Goal: Task Accomplishment & Management: Use online tool/utility

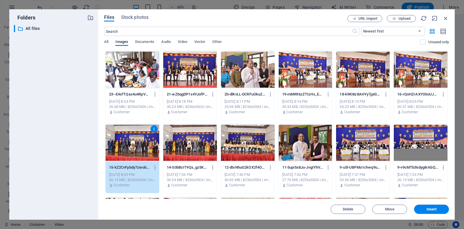
select select "%"
click at [142, 139] on div "1" at bounding box center [133, 143] width 54 height 38
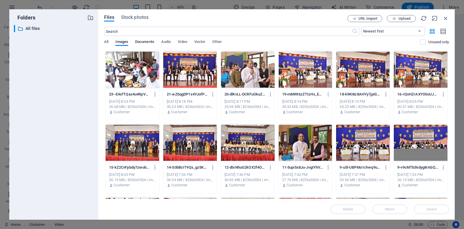
click at [148, 43] on span "Documents" at bounding box center [144, 42] width 19 height 8
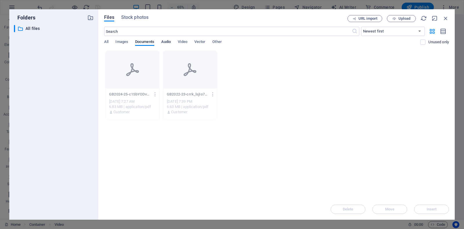
click at [164, 43] on span "Audio" at bounding box center [166, 42] width 10 height 8
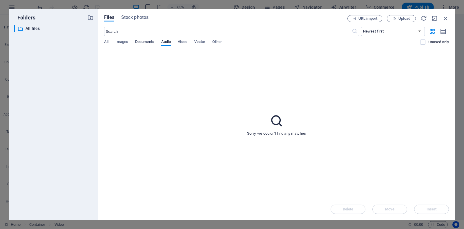
click at [147, 43] on span "Documents" at bounding box center [144, 42] width 19 height 8
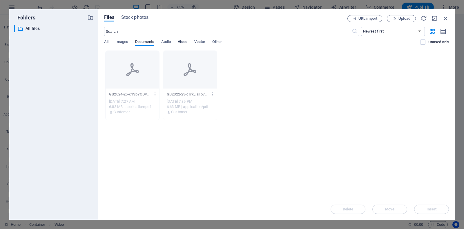
click at [178, 42] on span "Video" at bounding box center [182, 42] width 9 height 8
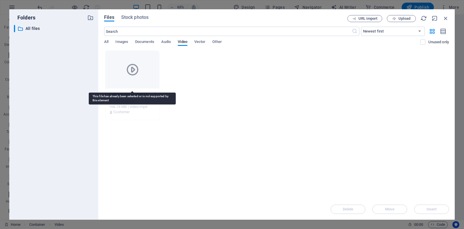
click at [135, 70] on icon at bounding box center [133, 70] width 14 height 14
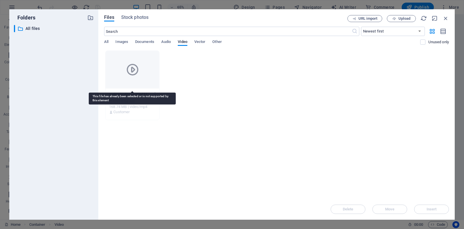
click at [135, 70] on icon at bounding box center [133, 70] width 14 height 14
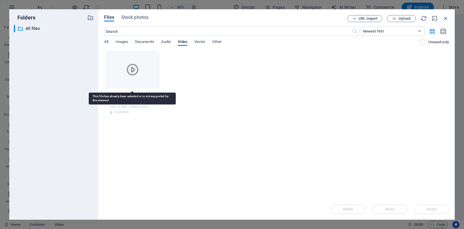
click at [135, 70] on icon at bounding box center [133, 70] width 14 height 14
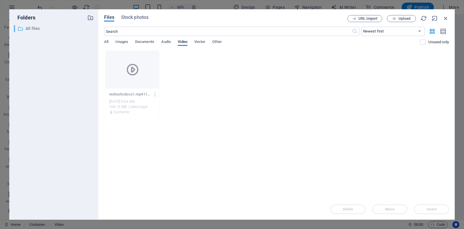
click at [41, 29] on p "All files" at bounding box center [54, 28] width 57 height 7
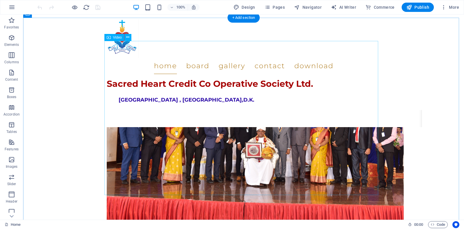
scroll to position [737, 0]
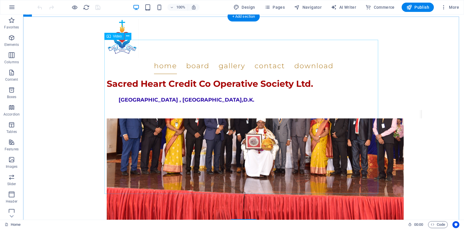
click at [112, 178] on div "Drag here to replace the existing content. Press “Ctrl” if you want to create a…" at bounding box center [243, 117] width 441 height 205
select select "%"
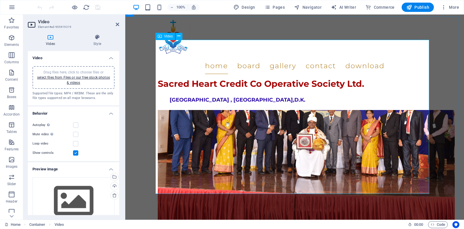
scroll to position [649, 0]
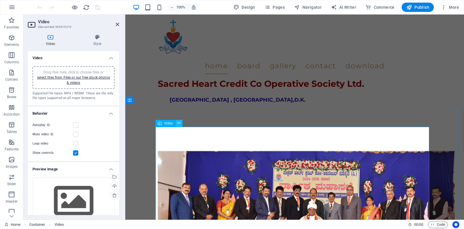
click at [180, 122] on icon at bounding box center [178, 123] width 3 height 6
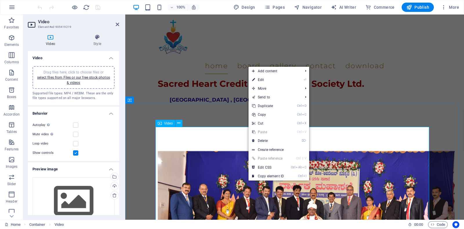
drag, startPoint x: 235, startPoint y: 178, endPoint x: 230, endPoint y: 173, distance: 7.8
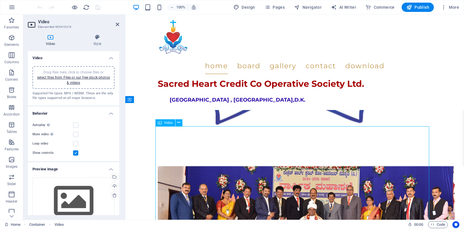
scroll to position [708, 0]
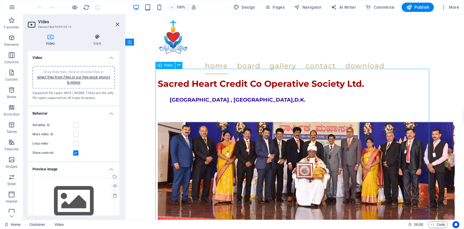
click at [86, 199] on div "Drag files here, click to choose files or select files from Files or our free s…" at bounding box center [74, 201] width 82 height 48
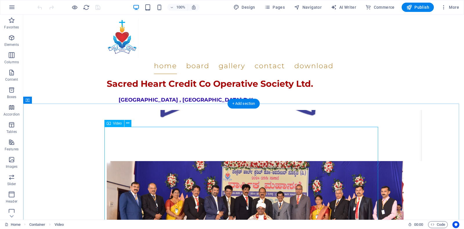
scroll to position [649, 0]
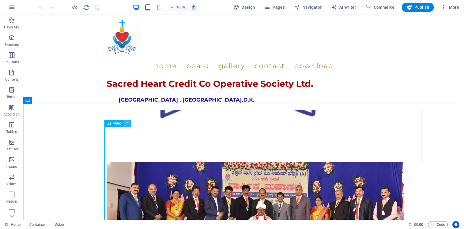
click at [127, 122] on icon at bounding box center [127, 123] width 3 height 6
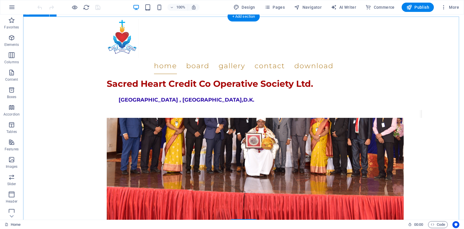
scroll to position [737, 0]
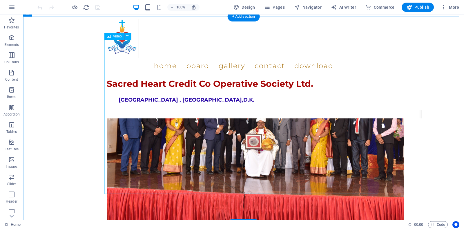
select select "%"
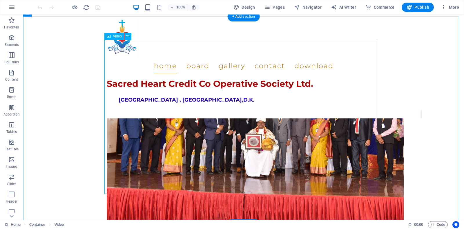
select select "%"
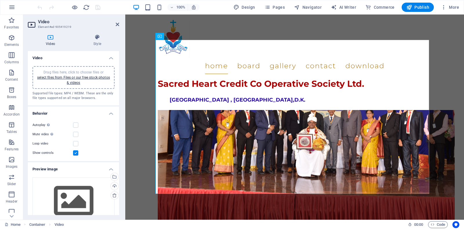
click at [110, 179] on div "Select files from the file manager, stock photos, or upload file(s)" at bounding box center [91, 177] width 38 height 22
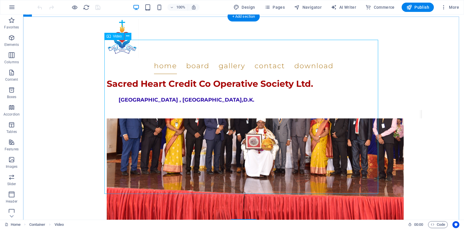
drag, startPoint x: 228, startPoint y: 153, endPoint x: 234, endPoint y: 153, distance: 5.5
drag, startPoint x: 223, startPoint y: 156, endPoint x: 226, endPoint y: 156, distance: 3.5
drag, startPoint x: 226, startPoint y: 156, endPoint x: 230, endPoint y: 156, distance: 3.8
